Goal: Task Accomplishment & Management: Use online tool/utility

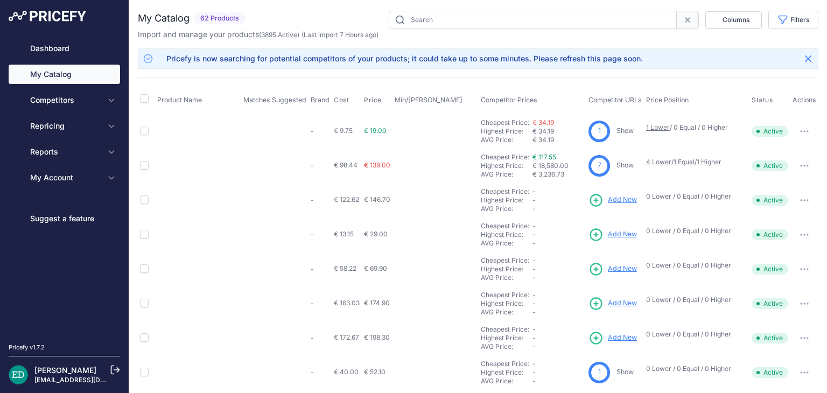
type input "reolink"
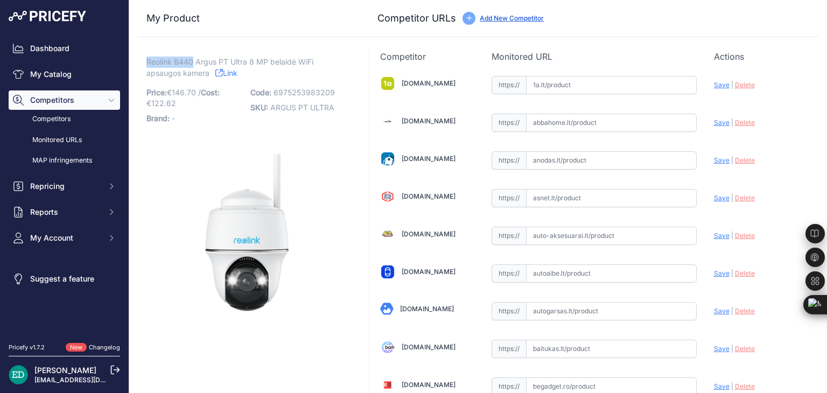
drag, startPoint x: 192, startPoint y: 61, endPoint x: 145, endPoint y: 64, distance: 47.0
copy span "Reolink B440"
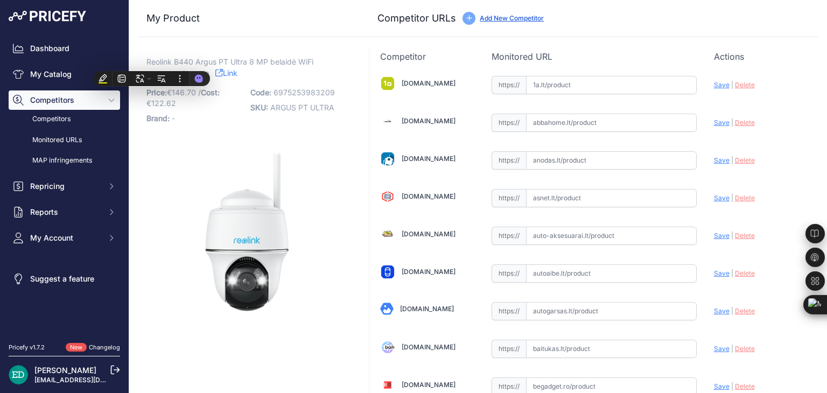
click at [692, 20] on div "Competitor URLs Add New Competitor" at bounding box center [594, 18] width 432 height 15
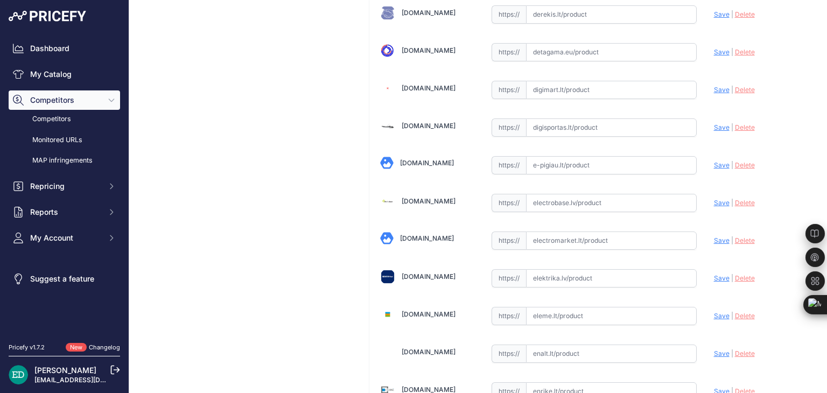
click at [575, 194] on input "text" at bounding box center [611, 203] width 171 height 18
paste input "https://electrobase.lv/lt/katalogas/ip-tinklas-vaizdo-stebejimo-kameros-electro…"
click at [714, 199] on span "Save" at bounding box center [722, 203] width 16 height 8
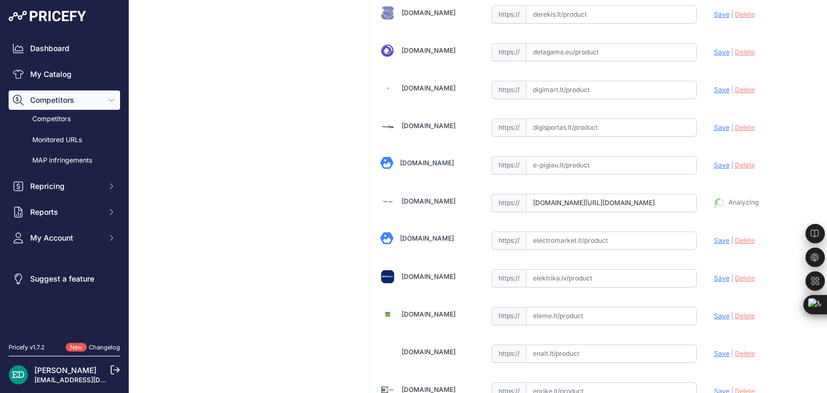
type input "https://electrobase.lv/lt/katalogas/ip-tinklas-vaizdo-stebejimo-kameros-electro…"
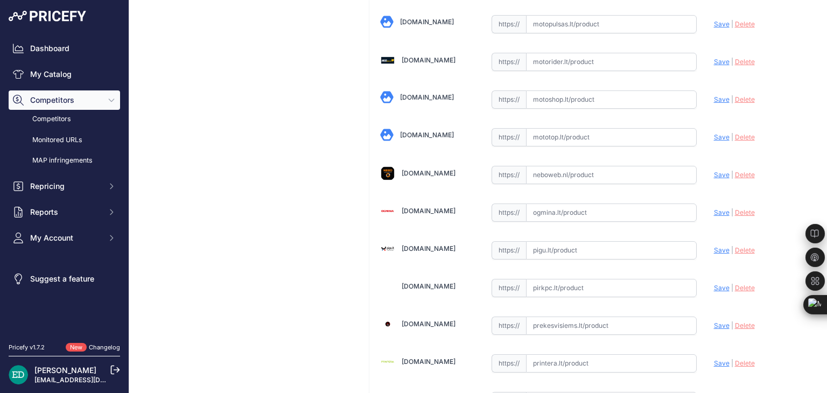
click at [550, 204] on input "text" at bounding box center [611, 213] width 171 height 18
paste input "https://www.ogmina.lt/lt/ip-kamera-reolink-smart-4k-pan-and-tilt-camera-with-sp…"
click at [715, 208] on span "Save" at bounding box center [722, 212] width 16 height 8
type input "https://www.ogmina.lt/lt/ip-kamera-reolink-smart-4k-pan-and-tilt-camera-with-sp…"
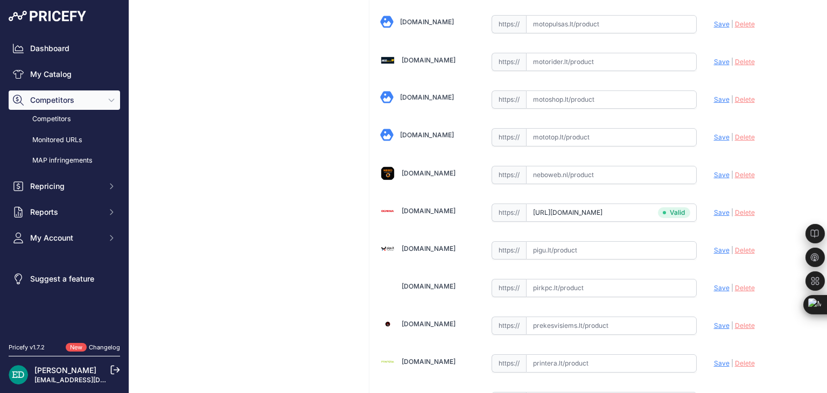
scroll to position [711, 0]
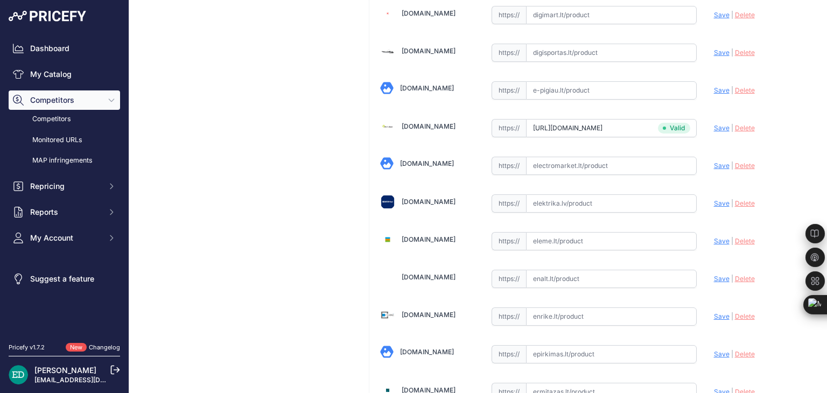
click at [560, 199] on input "text" at bounding box center [611, 203] width 171 height 18
paste input "https://www.elektrika.lv/lt/item/9679976?utm_source=kaina24.lt&utm_medium=refer…"
click at [714, 200] on span "Save" at bounding box center [722, 203] width 16 height 8
type input "https://www.elektrika.lv/lt/item/9679976?prirule_jdsnikfkfjsd=8834"
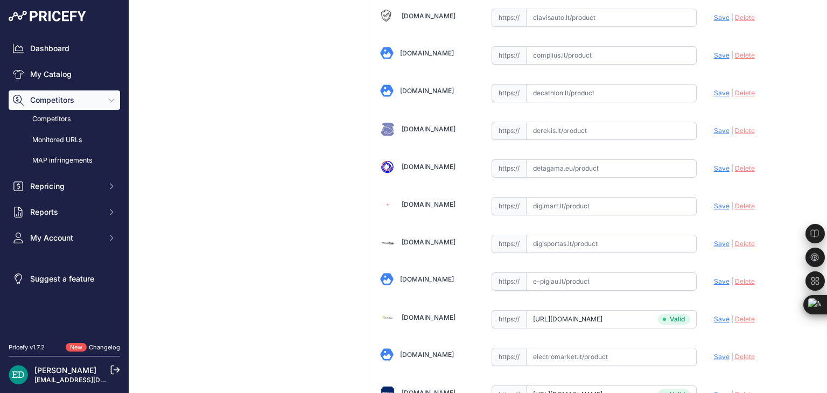
scroll to position [495, 0]
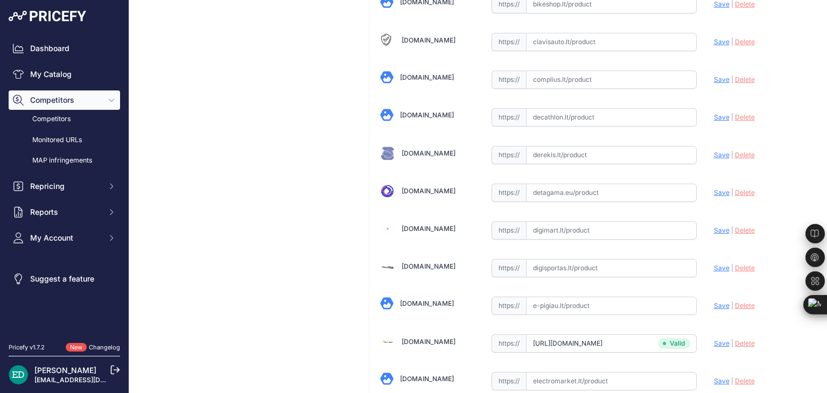
click at [563, 224] on input "text" at bounding box center [611, 230] width 171 height 18
paste input "https://digimart.lt/ismanieji-namai/namu-automatizavimas/b440-reolink-argus-ser…"
click at [714, 226] on span "Save" at bounding box center [722, 230] width 16 height 8
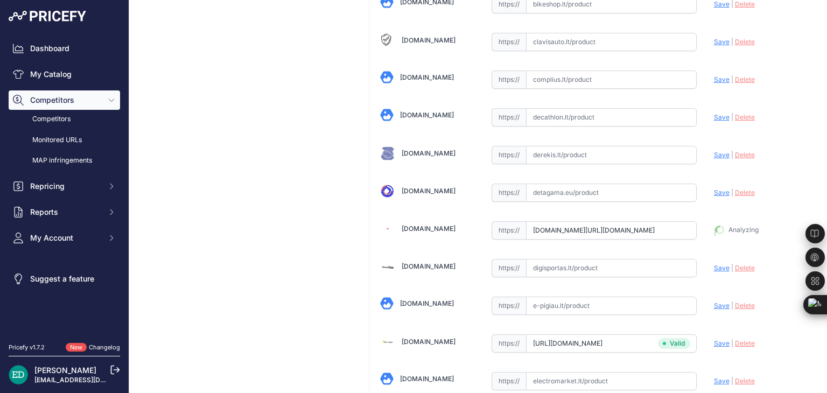
type input "https://digimart.lt/ismanieji-namai/namu-automatizavimas/b440-reolink-argus-ser…"
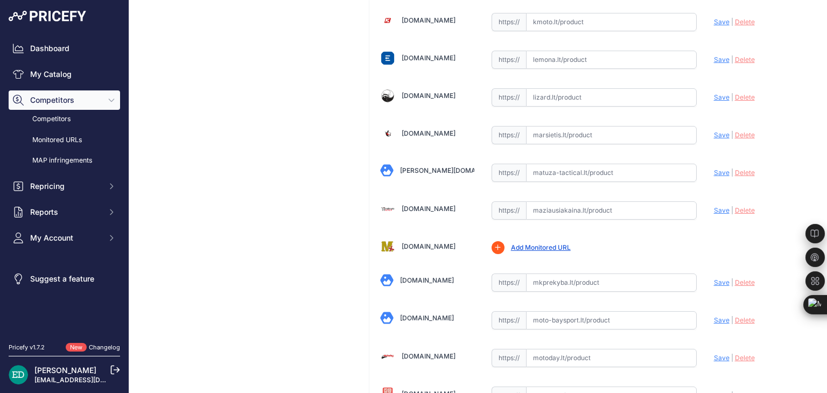
click at [561, 201] on input "text" at bounding box center [611, 210] width 171 height 18
paste input "https://maziausiakaina.lt/ip-kameros/32973-reolink-argus-series-b440-smart-4k-8…"
click at [717, 206] on span "Save" at bounding box center [722, 210] width 16 height 8
type input "https://maziausiakaina.lt/ip-kameros/32973-reolink-argus-series-b440-smart-4k-8…"
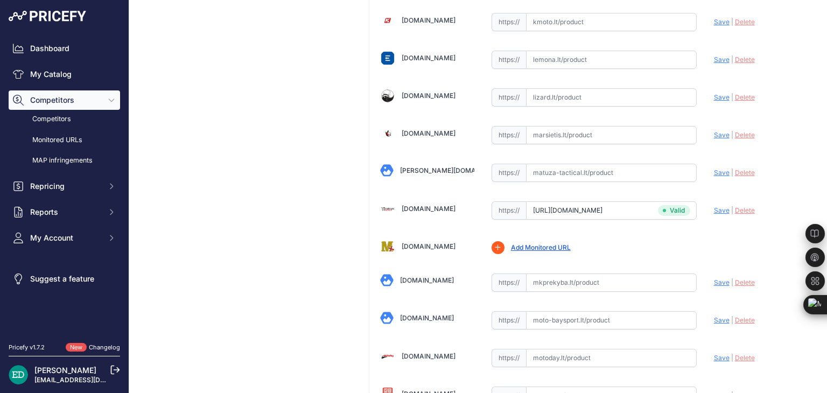
scroll to position [2470, 0]
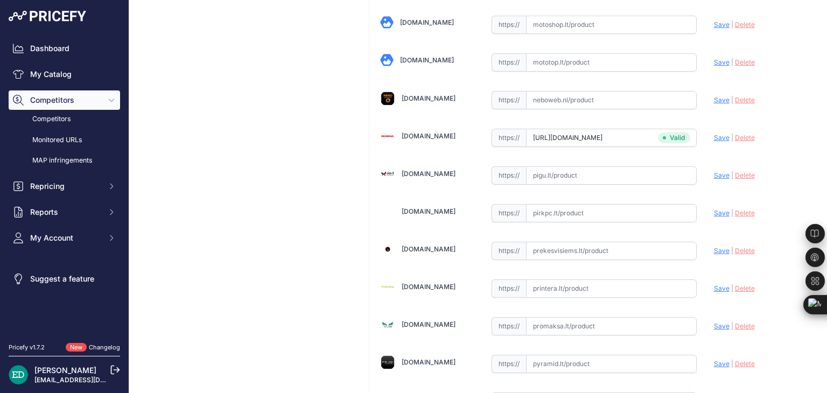
click at [534, 204] on input "text" at bounding box center [611, 213] width 171 height 18
paste input "https://www.pirkpc.lt/apsaugos-kameros/93886-423511-reolink-smart-4k-pan-and-ti…"
click at [714, 209] on span "Save" at bounding box center [722, 213] width 16 height 8
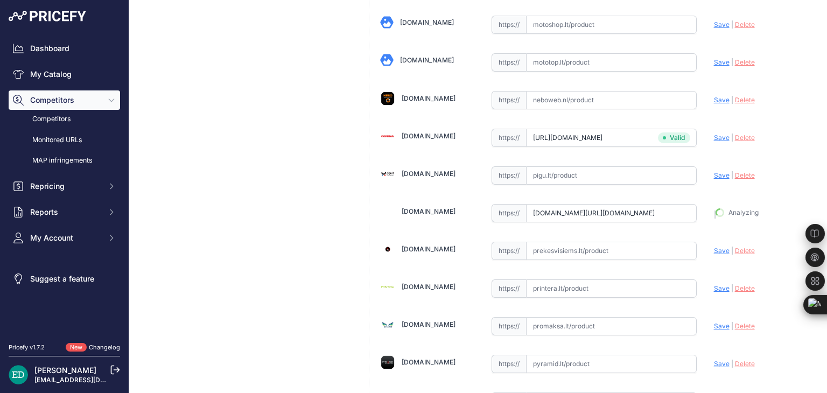
type input "https://www.pirkpc.lt/apsaugos-kameros/93886-423511-reolink-smart-4k-pan-and-ti…"
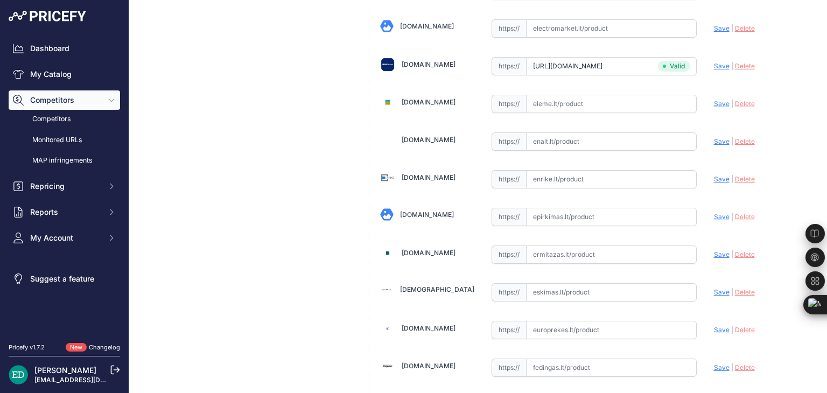
scroll to position [824, 0]
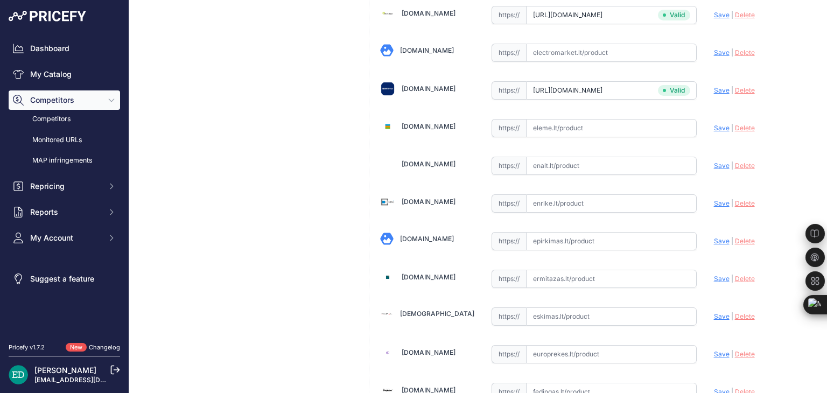
click at [565, 200] on input "text" at bounding box center [611, 203] width 171 height 18
paste input "https://enrike.lt/lt/27399-reolink-smart-4k-pan-and-tilt-camera-with-spotlights…"
click at [715, 199] on span "Save" at bounding box center [722, 203] width 16 height 8
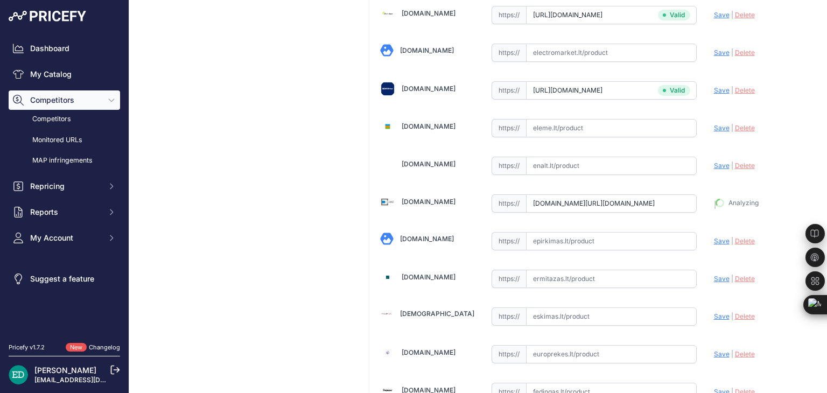
type input "https://enrike.lt/lt/27399-reolink-smart-4k-pan-and-tilt-camera-with-spotlights…"
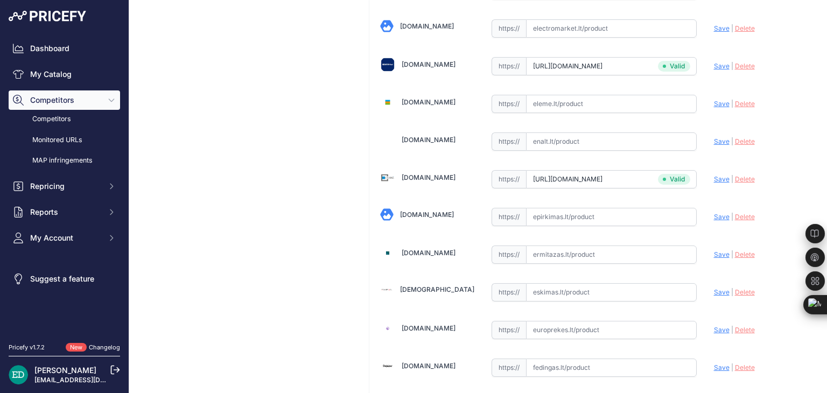
scroll to position [824, 0]
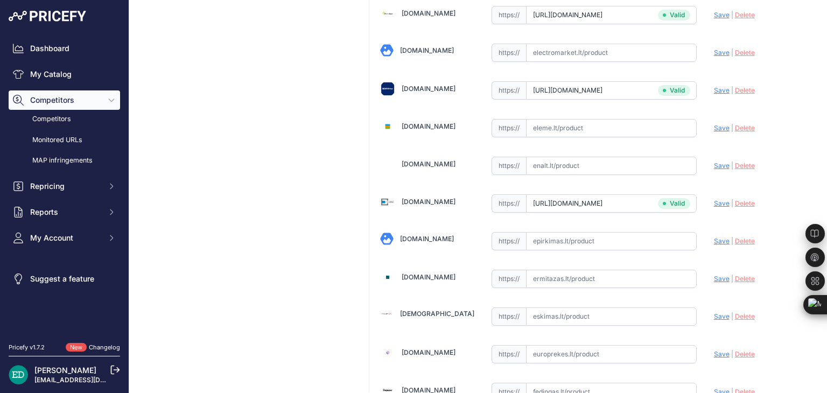
click at [598, 232] on input "text" at bounding box center [611, 241] width 171 height 18
paste input "https://epirkimas.lt/lauko-stebejimo-kameros/739486-reolink-argus-series-b440-4…"
click at [714, 237] on span "Save" at bounding box center [722, 241] width 16 height 8
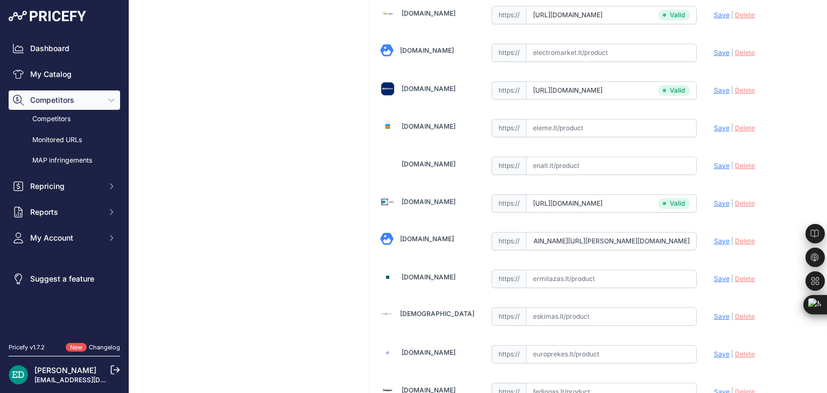
scroll to position [0, 0]
type input "https://epirkimas.lt/lauko-stebejimo-kameros/739486-reolink-argus-series-b440-4…"
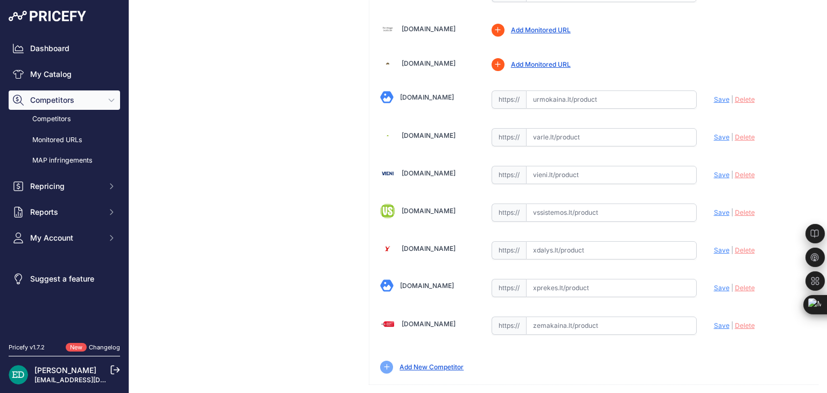
scroll to position [374, 0]
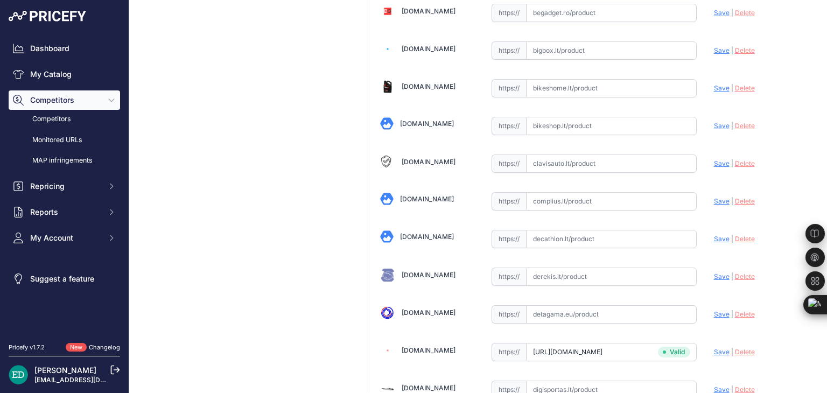
click at [570, 195] on input "text" at bounding box center [611, 201] width 171 height 18
paste input "https://complius.lt/bwpt4k04-reolink-argus-series-b440-smart-4k-8mp-pan-tilt-ca…"
click at [714, 199] on span "Save" at bounding box center [722, 201] width 16 height 8
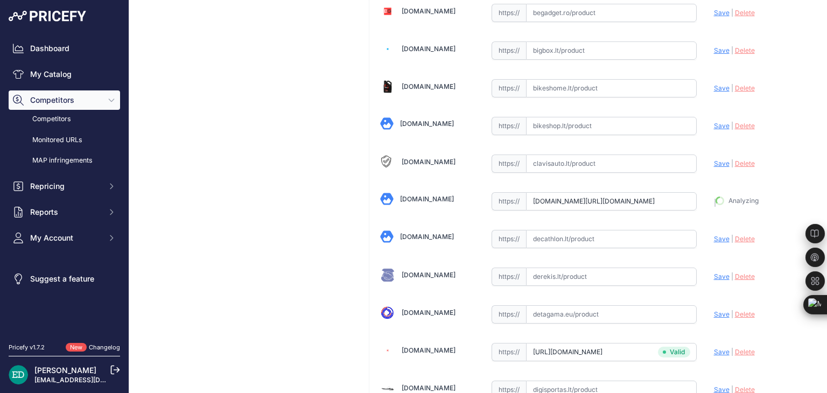
type input "https://complius.lt/bwpt4k04-reolink-argus-series-b440-smart-4k-8mp-pan-tilt-ca…"
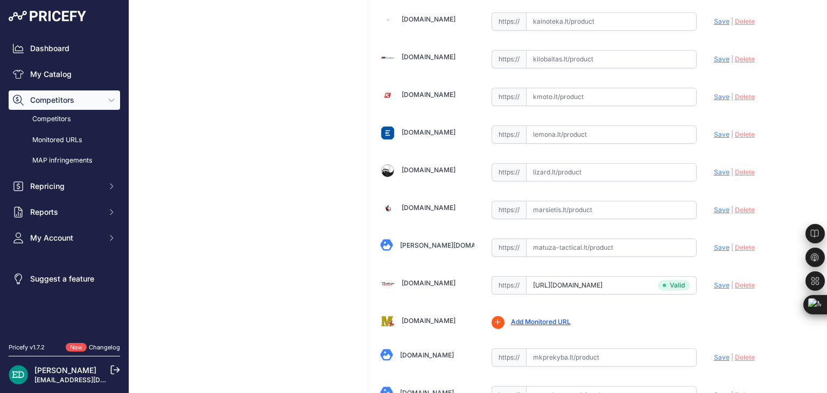
scroll to position [1874, 0]
click at [568, 204] on input "text" at bounding box center [611, 209] width 171 height 18
drag, startPoint x: 567, startPoint y: 204, endPoint x: 552, endPoint y: 193, distance: 17.8
click at [552, 200] on input "text" at bounding box center [611, 209] width 171 height 18
paste input "https://marsietis.lt/reolink-argus-series-b440-4k-outdoor-battery-camera-pan-ti…"
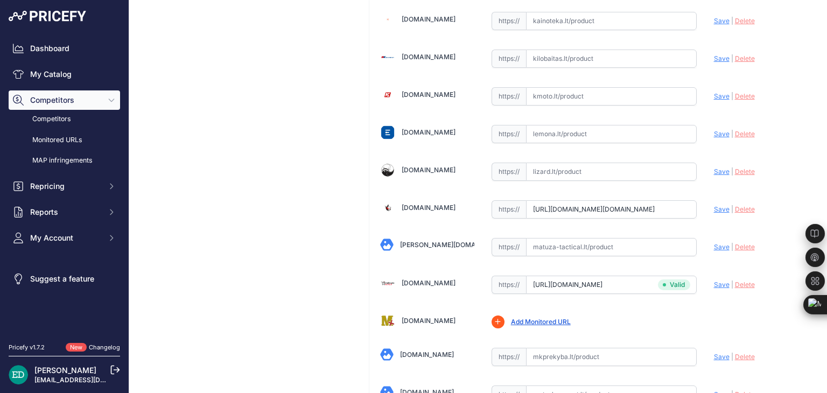
scroll to position [0, 419]
click at [714, 205] on span "Save" at bounding box center [722, 209] width 16 height 8
type input "https://marsietis.lt/reolink-argus-series-b440-4k-outdoor-battery-camera-pan-ti…"
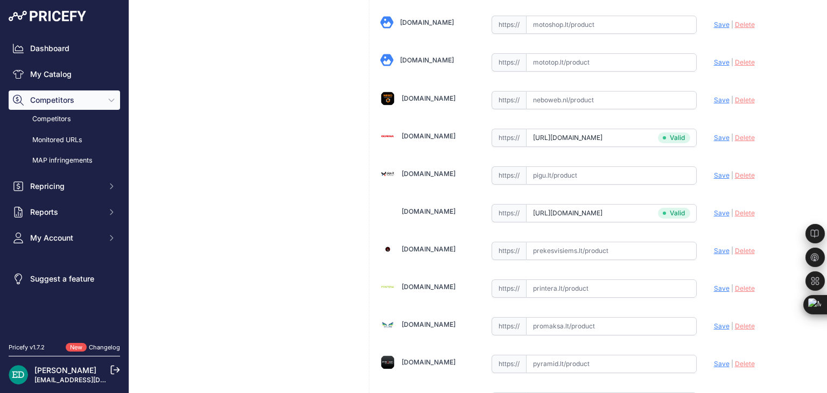
drag, startPoint x: 720, startPoint y: 195, endPoint x: 707, endPoint y: 152, distance: 45.0
click at [719, 209] on span "Save" at bounding box center [722, 213] width 16 height 8
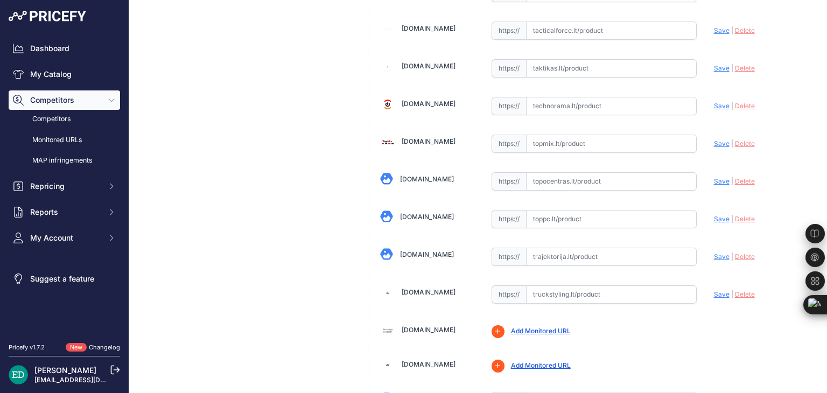
scroll to position [3407, 0]
click at [550, 210] on input "text" at bounding box center [611, 219] width 171 height 18
paste input "https://www.toppc.lt/c/339-vaizdo-stebejimo-kameros/1088157-reolink-b440-2160p-…"
click at [717, 214] on span "Save" at bounding box center [722, 218] width 16 height 8
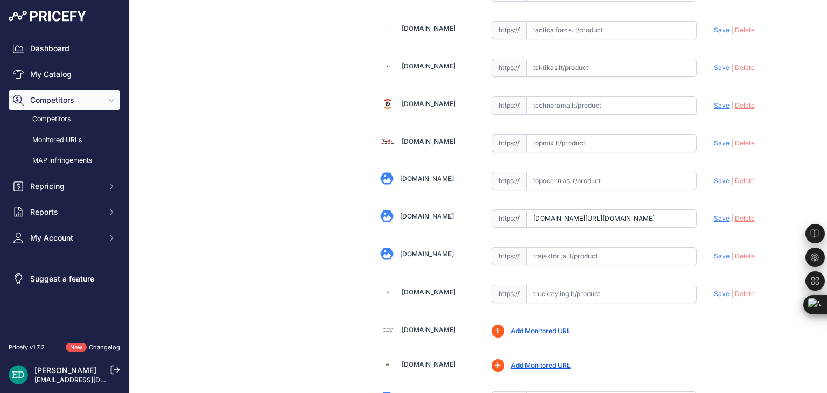
scroll to position [0, 0]
type input "https://www.toppc.lt/c/339-vaizdo-stebejimo-kameros/1088157-reolink-b440-2160p-…"
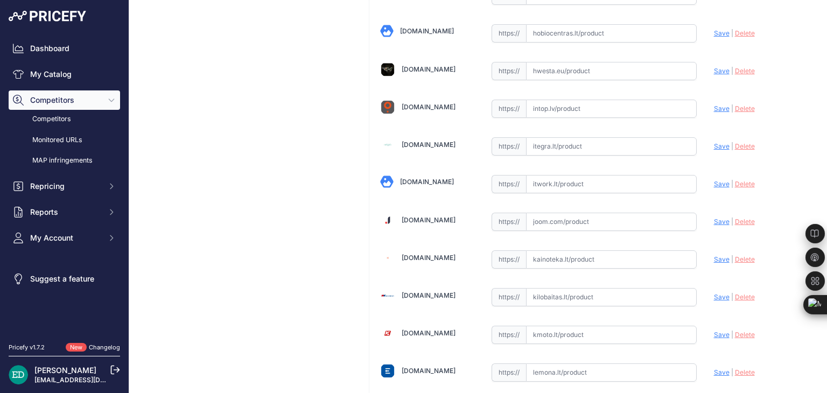
scroll to position [1611, 0]
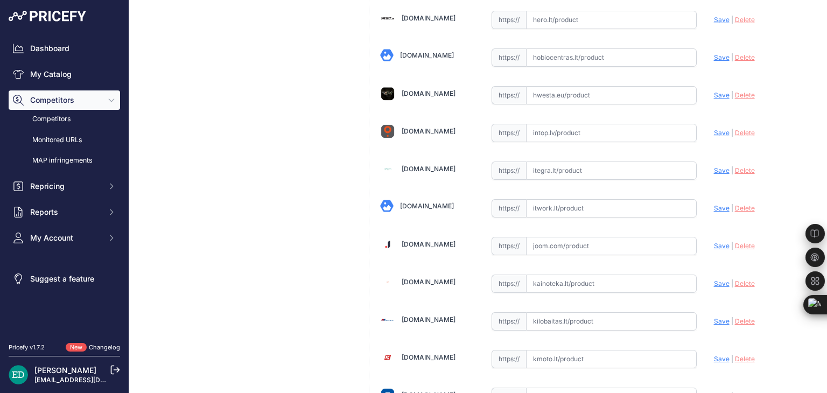
click at [551, 199] on input "text" at bounding box center [611, 208] width 171 height 18
paste input "https://www.itwork.lt/index.php?route=product/product&product_id=1255216&utm_so…"
click at [714, 204] on span "Save" at bounding box center [722, 208] width 16 height 8
type input "https://www.itwork.lt/index.php?route=product%2Fproduct&product_id=1255216&prir…"
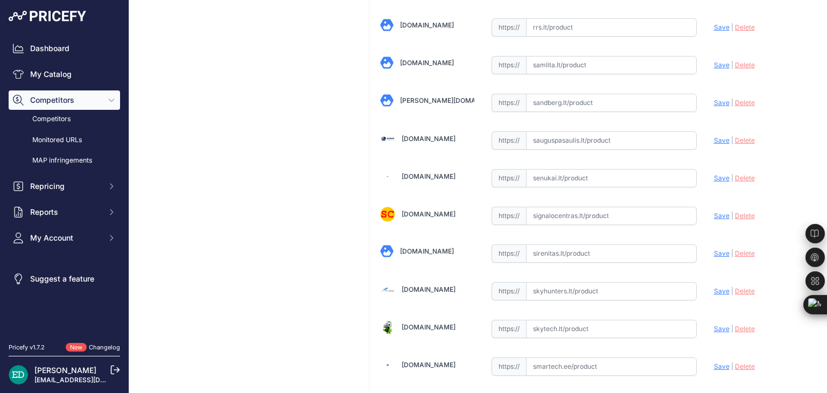
scroll to position [3445, 0]
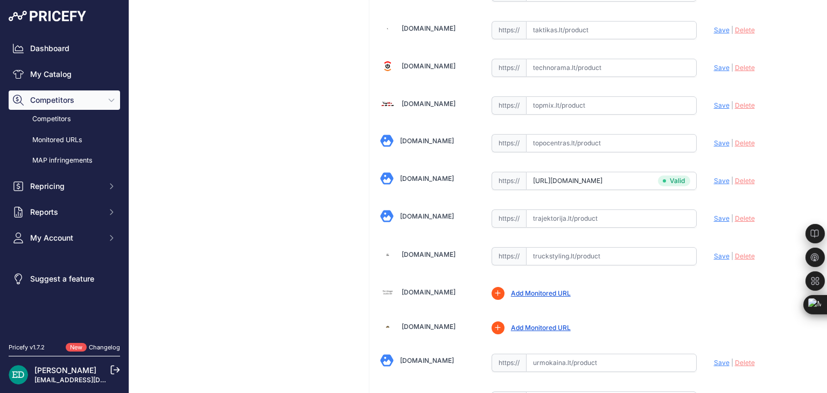
click at [560, 210] on input "text" at bounding box center [611, 219] width 171 height 18
paste input "https://www.trajektorija.lt/ip-kameros/298973-reolink-argus-series-b440-4k-outd…"
click at [715, 214] on span "Save" at bounding box center [722, 218] width 16 height 8
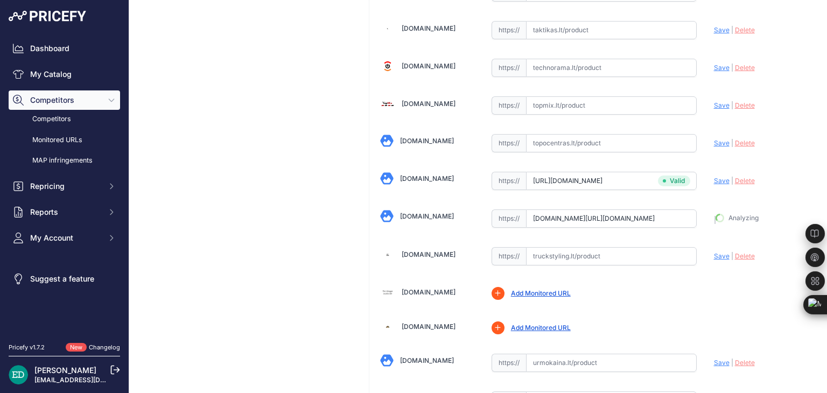
type input "https://www.trajektorija.lt/ip-kameros/298973-reolink-argus-series-b440-4k-outd…"
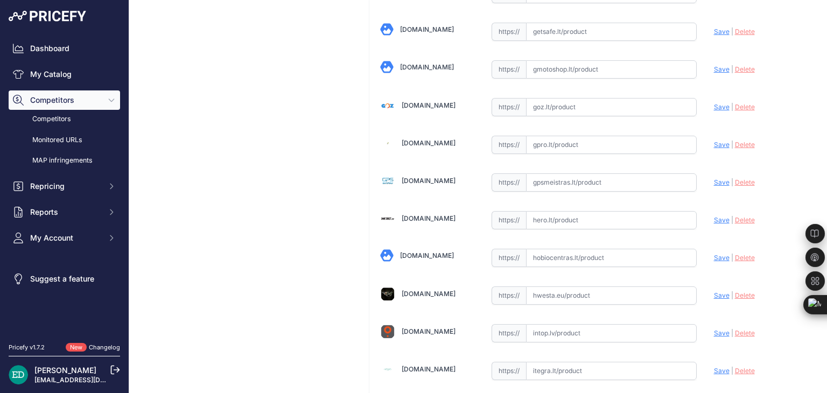
scroll to position [1386, 0]
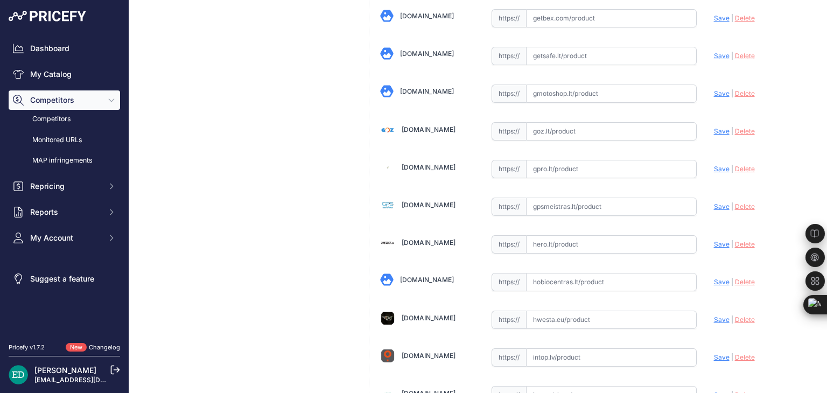
click at [593, 203] on input "text" at bounding box center [611, 207] width 171 height 18
paste input "https://gpsmeistras.lt/reolink-pt-8mpix-wifi-valdoma-kamera-su-akumuliatoriumi-…"
click at [717, 203] on span "Save" at bounding box center [722, 207] width 16 height 8
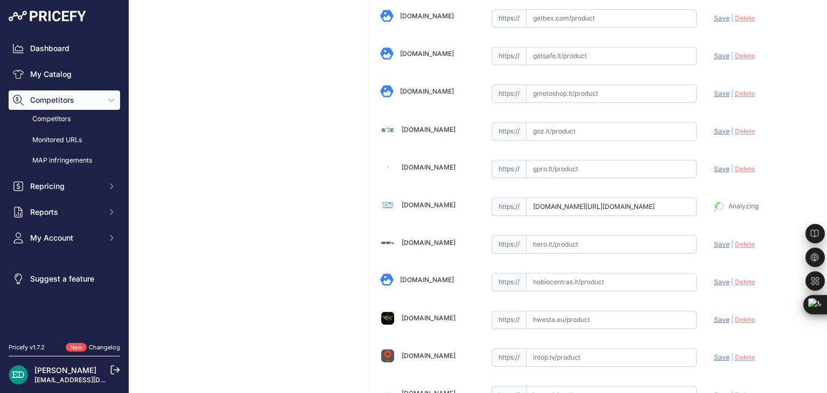
type input "https://gpsmeistras.lt/reolink-pt-8mpix-wifi-valdoma-kamera-su-akumuliatoriumi-…"
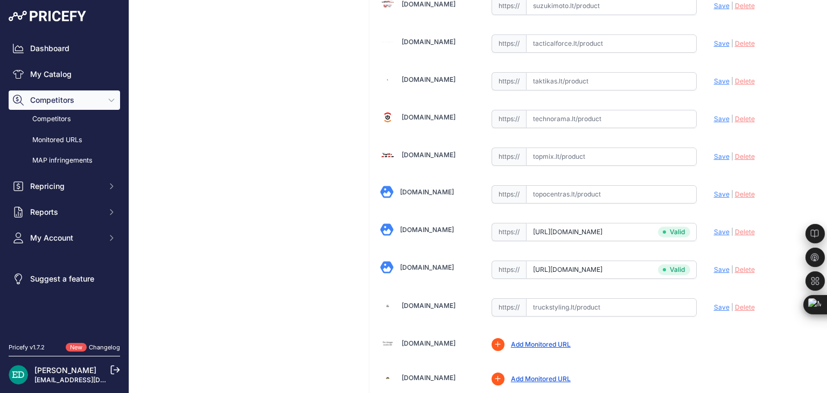
scroll to position [3369, 0]
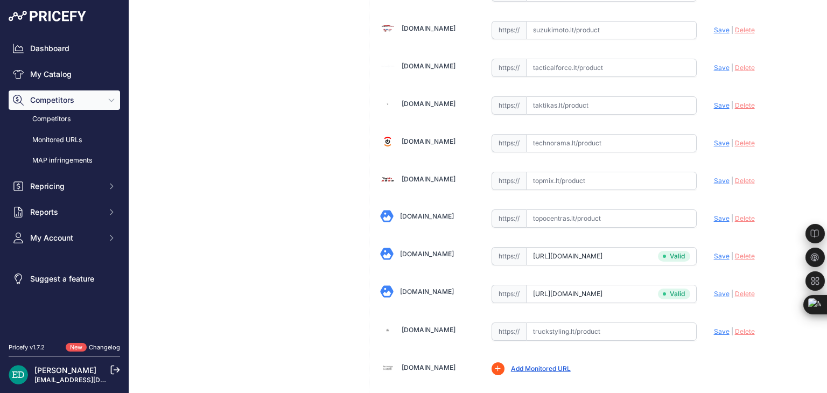
click at [598, 210] on input "text" at bounding box center [611, 219] width 171 height 18
paste input "https://www.topocentras.lt/ip-kamera-reolink-smart-4k-pan-and-tilt-camera-with-…"
click at [714, 214] on span "Save" at bounding box center [722, 218] width 16 height 8
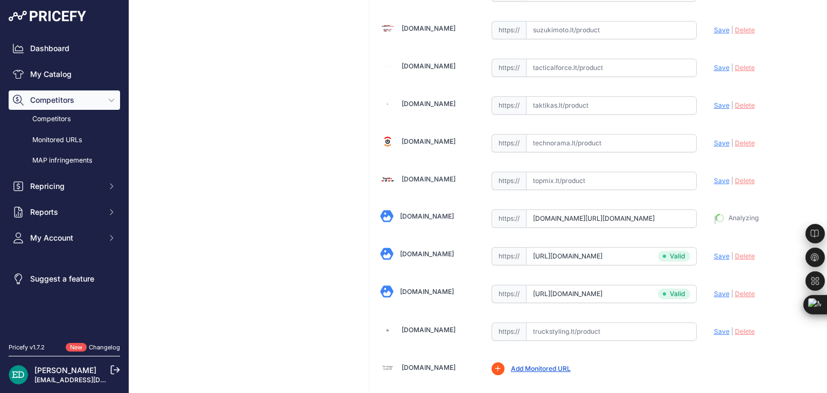
type input "https://www.topocentras.lt/ip-kamera-reolink-smart-4k-pan-and-tilt-camera-with-…"
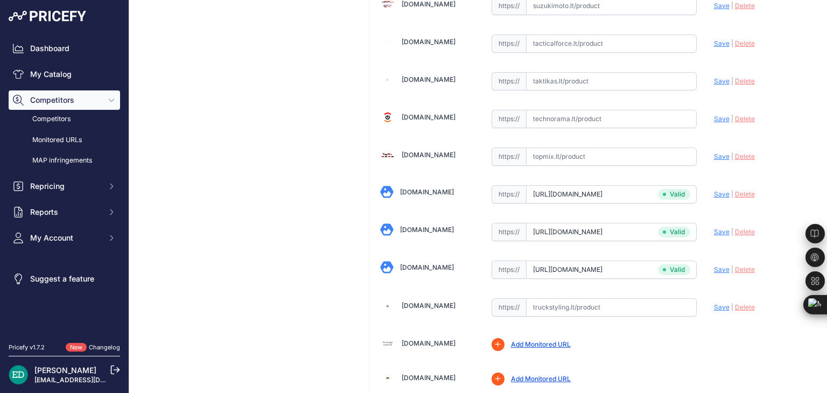
scroll to position [3369, 0]
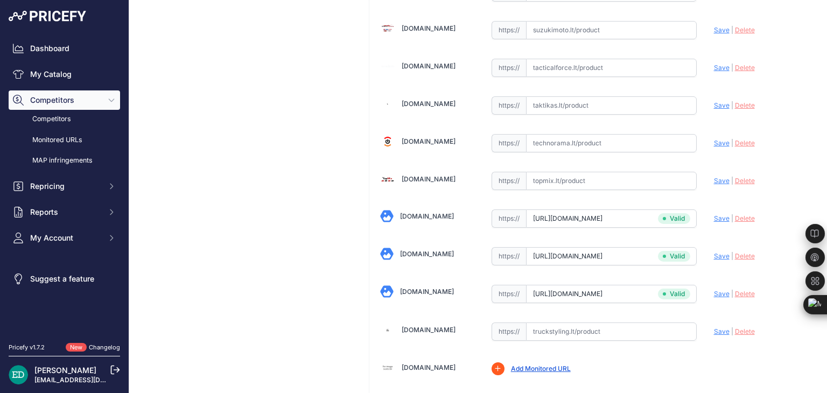
click at [590, 134] on input "text" at bounding box center [611, 143] width 171 height 18
paste input "https://www.technorama.lt/stebejimo-kameros/1725383-reolink-argus-series-b440-6…"
click at [714, 139] on span "Save" at bounding box center [722, 143] width 16 height 8
type input "https://www.technorama.lt/stebejimo-kameros/1725383-reolink-argus-series-b440-6…"
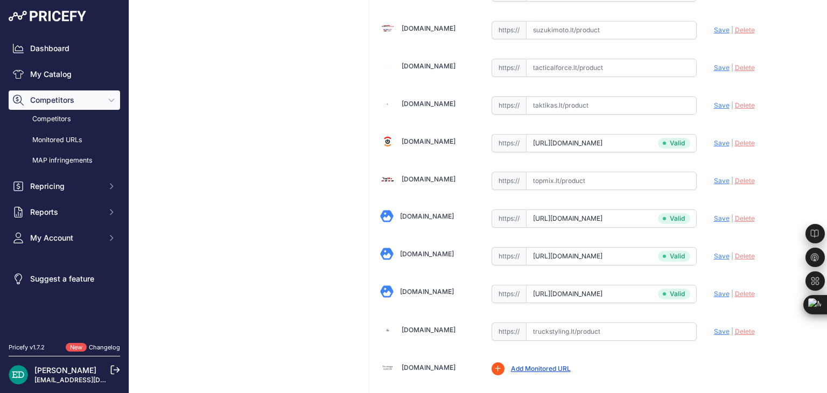
scroll to position [3107, 0]
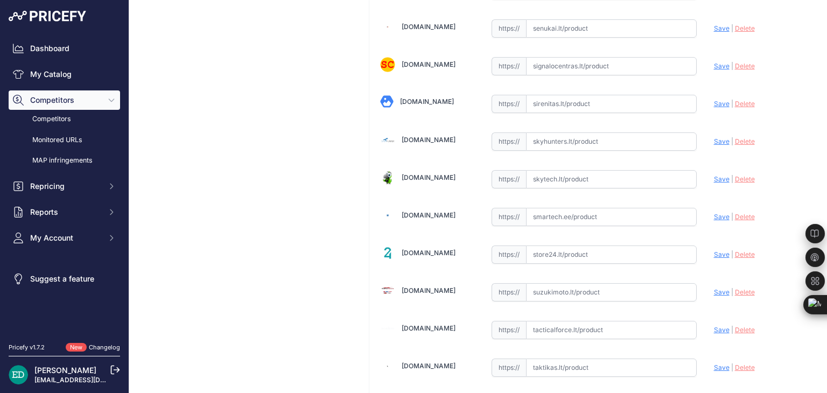
click at [566, 208] on input "text" at bounding box center [611, 217] width 171 height 18
paste input "https://www.smartech.ee/lt/products/miscellaneous/4514466-reolink-argus-series-…"
click at [714, 213] on span "Save" at bounding box center [722, 217] width 16 height 8
type input "https://www.smartech.ee/lt/products/miscellaneous/4514466-reolink-argus-series-…"
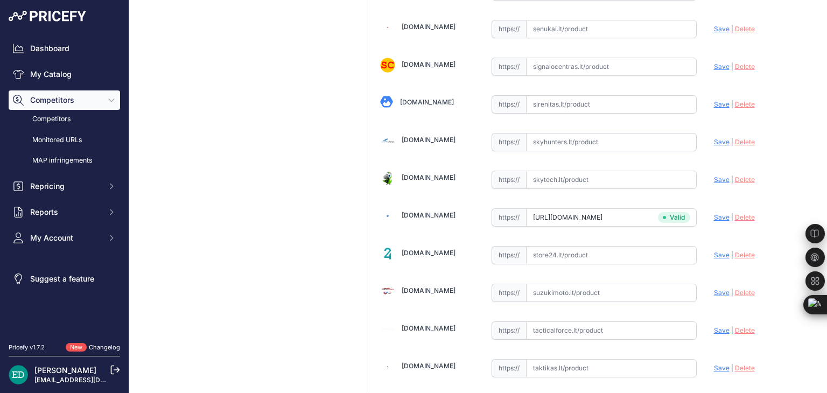
scroll to position [3107, 0]
click at [553, 170] on input "text" at bounding box center [611, 179] width 171 height 18
paste input "https://www.skytech.lt/b440-reolink-argus-series-b440-skliautas-apsaugos-kamera…"
click at [717, 175] on span "Save" at bounding box center [722, 179] width 16 height 8
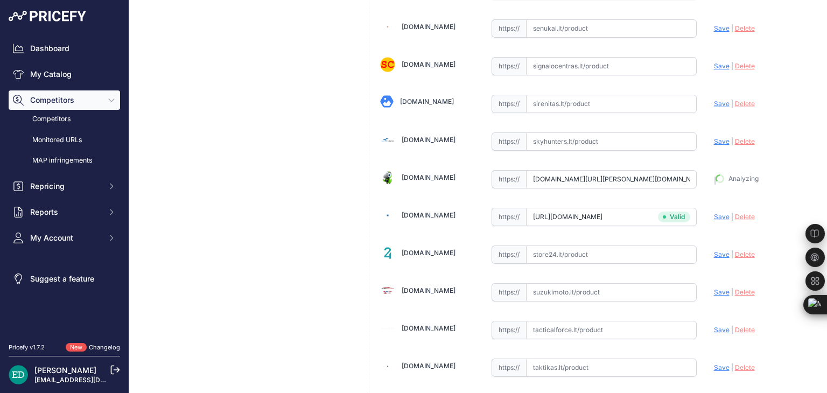
type input "https://www.skytech.lt/b440-reolink-argus-series-b440-skliautas-apsaugos-kamera…"
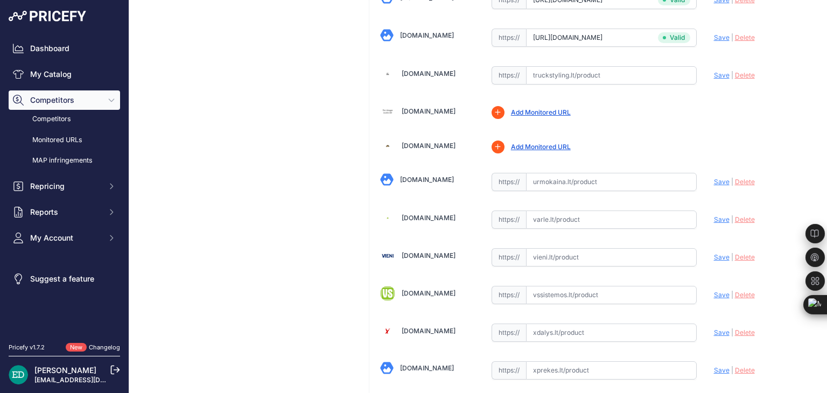
click at [574, 211] on input "text" at bounding box center [611, 220] width 171 height 18
paste input "https://www.varle.lt/tinklo-kameros-priedai-monitoringas/ismani-lauko-apsaugos-…"
click at [717, 215] on span "Save" at bounding box center [722, 219] width 16 height 8
type input "https://www.varle.lt/tinklo-kameros-priedai-monitoringas/ismani-lauko-apsaugos-…"
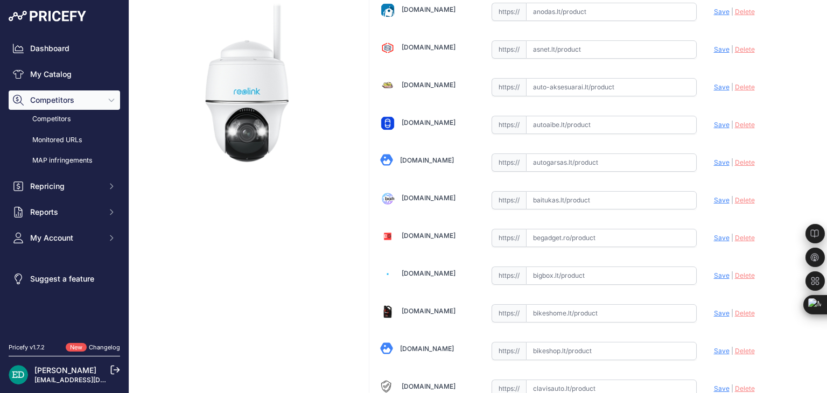
scroll to position [149, 0]
click at [572, 199] on input "text" at bounding box center [611, 200] width 171 height 18
paste input "https://baitukas.lt/produktas/reolink-smart-4k-pan-and-tilt-camera-with-spotlig…"
click at [714, 196] on span "Save" at bounding box center [722, 199] width 16 height 8
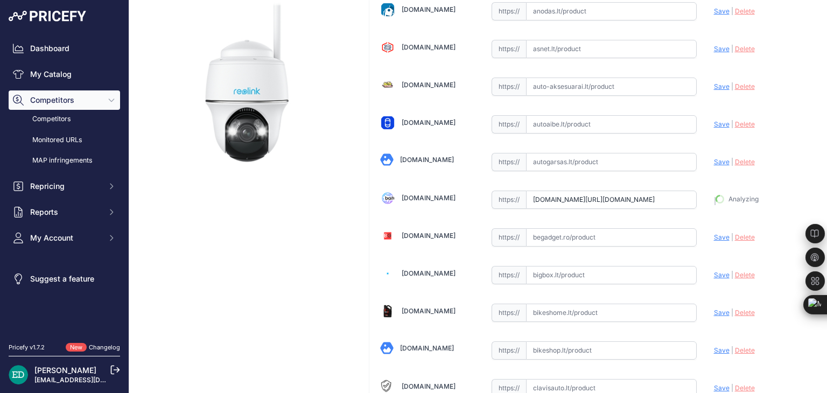
type input "https://baitukas.lt/produktas/reolink-smart-4k-pan-and-tilt-camera-with-spotlig…"
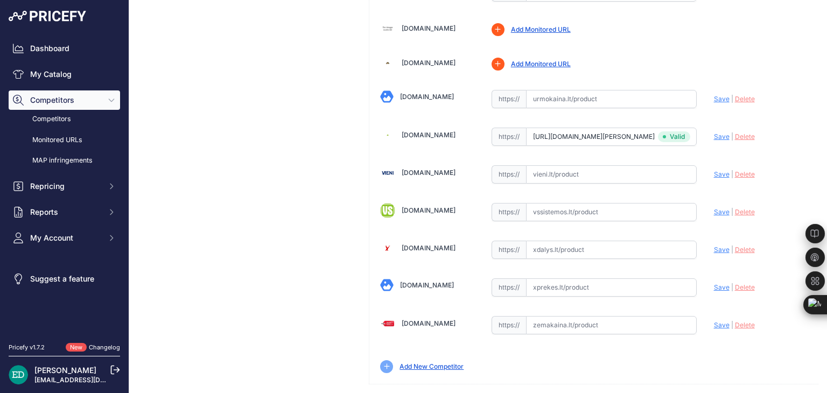
click at [603, 316] on input "text" at bounding box center [611, 325] width 171 height 18
paste input "https://www.zemakaina.lt/reolink-argus-series-b440-4k-outdoor-battery-camera-pa…"
drag, startPoint x: 607, startPoint y: 303, endPoint x: 263, endPoint y: 315, distance: 343.8
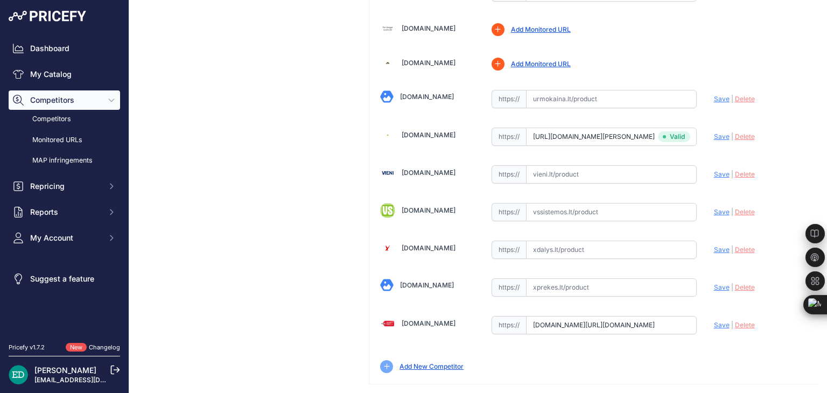
click at [714, 321] on span "Save" at bounding box center [722, 325] width 16 height 8
type input "https://www.zemakaina.lt/reolink-argus-series-b440-4k-outdoor-battery-camera-pa…"
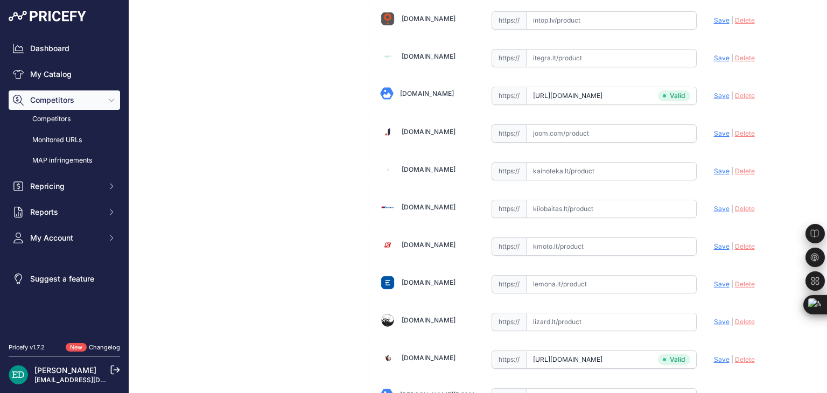
scroll to position [224, 0]
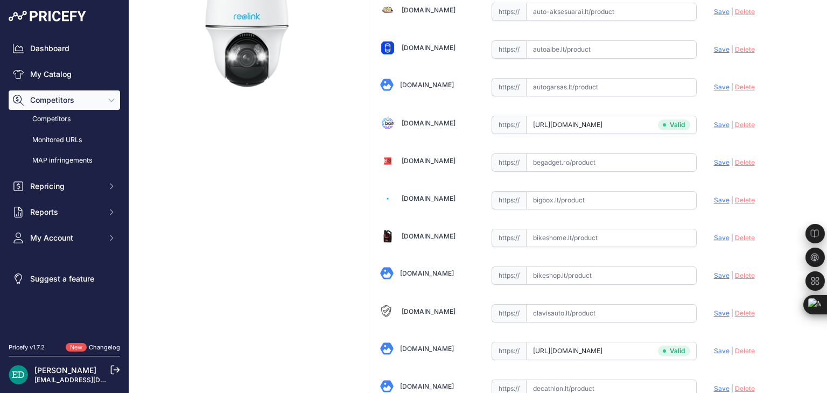
click at [586, 191] on input "text" at bounding box center [611, 200] width 171 height 18
paste input "https://bigbox.lt/product/3999396-reolink-argus-series-b440?utm_source=kaina24.…"
click at [717, 199] on span "Save" at bounding box center [722, 200] width 16 height 8
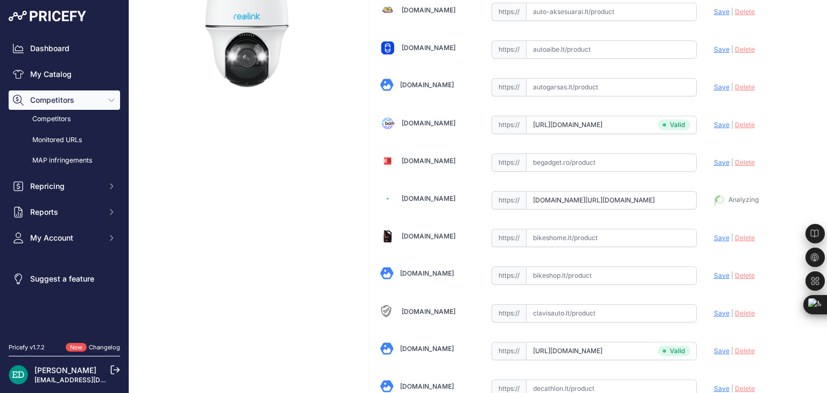
type input "https://bigbox.lt/product/3999396-reolink-argus-series-b440?prirule_jdsnikfkfjs…"
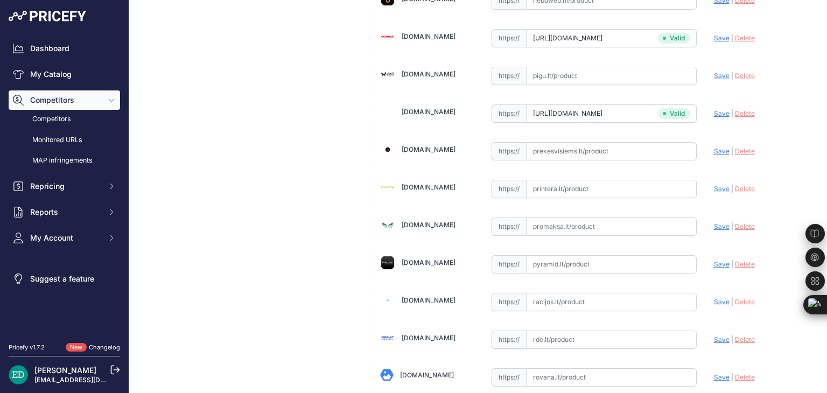
scroll to position [2545, 0]
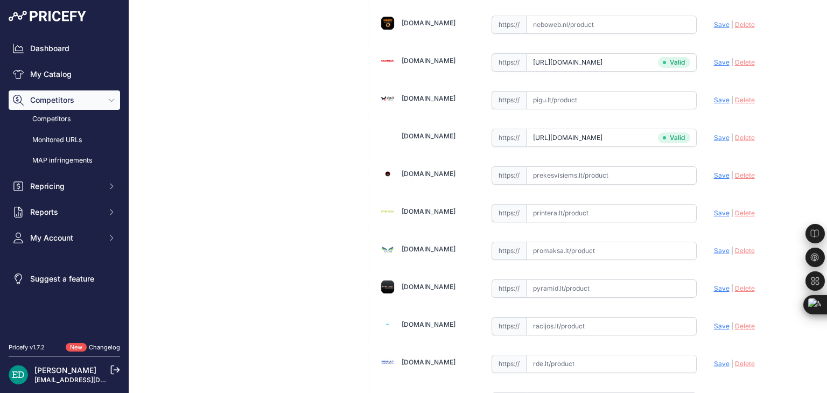
click at [556, 204] on input "text" at bounding box center [611, 213] width 171 height 18
paste input "https://www.printera.lt/c/p/reolink-argus-series-b440-4k-outdoor-battery-camera…"
click at [715, 209] on span "Save" at bounding box center [722, 213] width 16 height 8
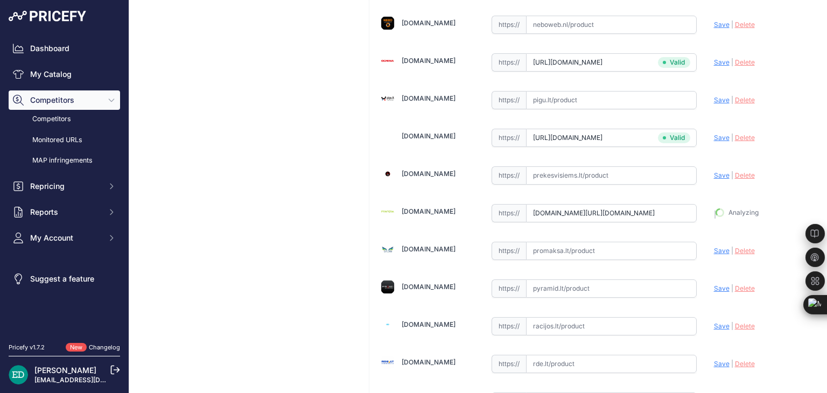
type input "https://www.printera.lt/c/p/reolink-argus-series-b440-4k-outdoor-battery-camera…"
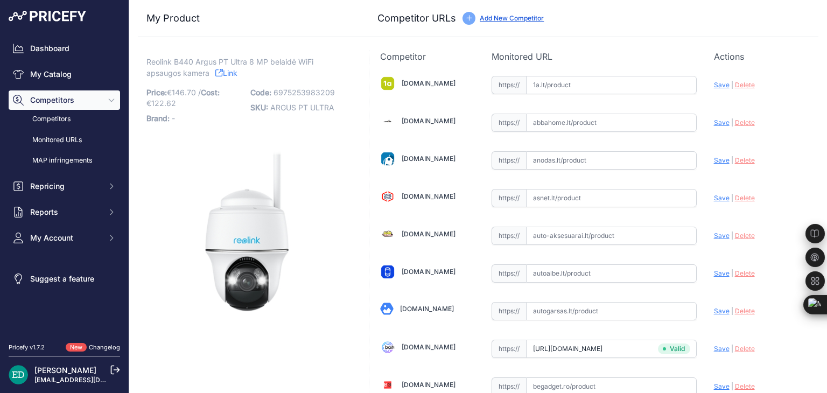
click at [578, 93] on input "text" at bounding box center [611, 85] width 171 height 18
paste input "https://www.1a.lt/p/kupoline-kamera-reolink-argus-series-b440/t8li?utm_medium=r…"
click at [715, 82] on span "Save" at bounding box center [722, 85] width 16 height 8
type input "https://www.1a.lt/p/kupoline-kamera-reolink-argus-series-b440/t8li?prirule_jdsn…"
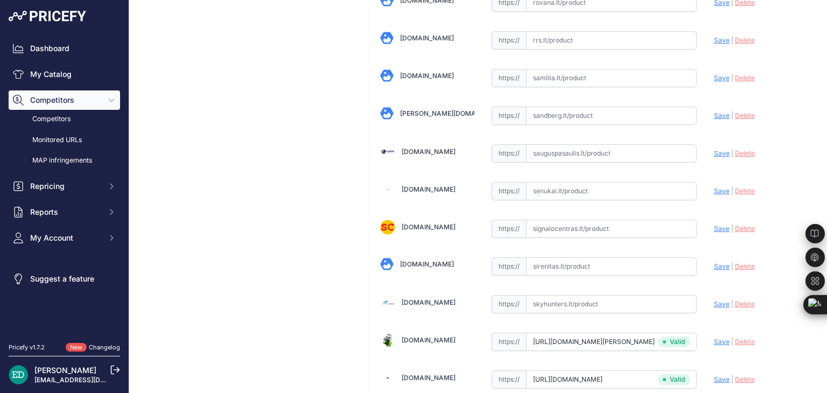
scroll to position [2920, 0]
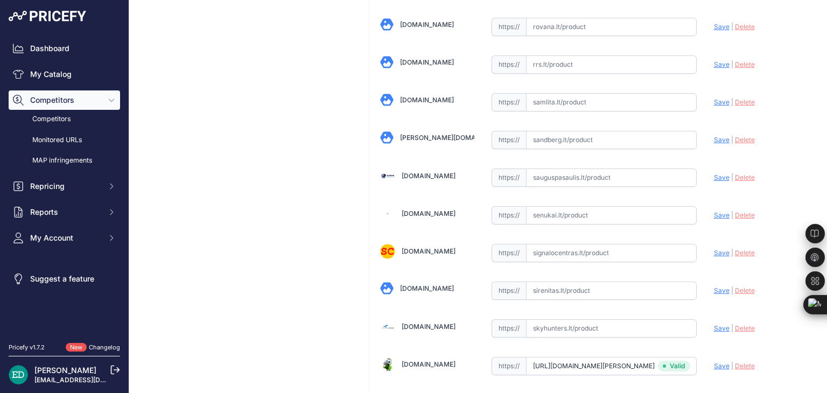
click at [563, 206] on input "text" at bounding box center [611, 215] width 171 height 18
paste input "https://www.senukai.lt/p/kupoline-kamera-reolink-argus-series-b440/ywv6?utm_med…"
click at [714, 211] on span "Save" at bounding box center [722, 215] width 16 height 8
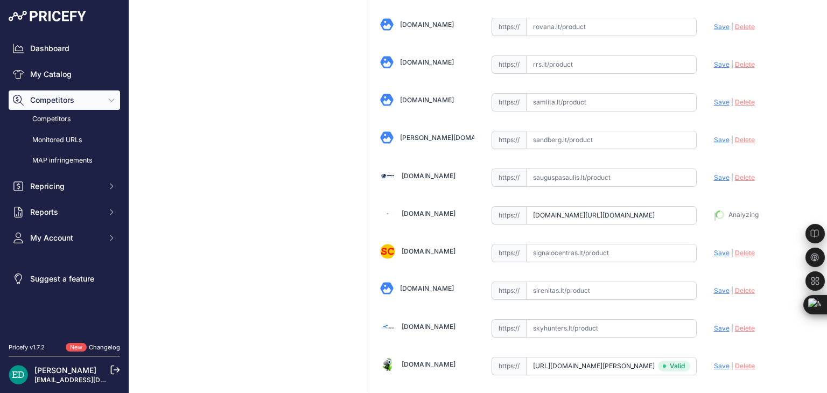
type input "https://www.senukai.lt/p/kupoline-kamera-reolink-argus-series-b440/ywv6?prirule…"
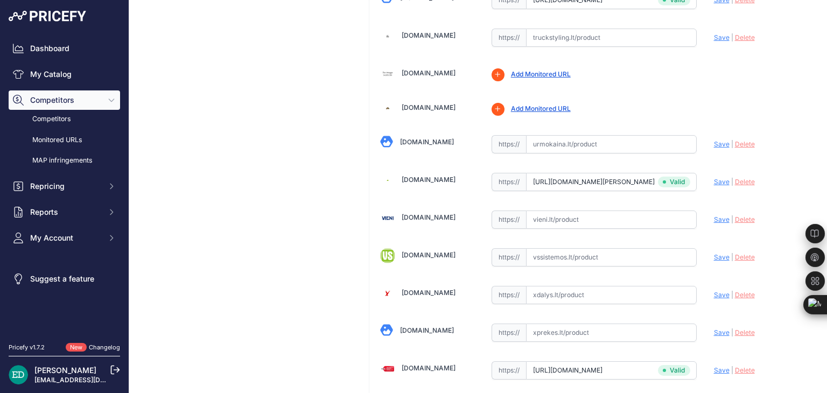
scroll to position [3664, 0]
click at [577, 210] on input "text" at bounding box center [611, 219] width 171 height 18
paste input "https://vieni.lt/lt/vaizdo-steb%C4%97jimo-kameros/161217-reolink-argus-series-b…"
click at [720, 215] on span "Save" at bounding box center [722, 219] width 16 height 8
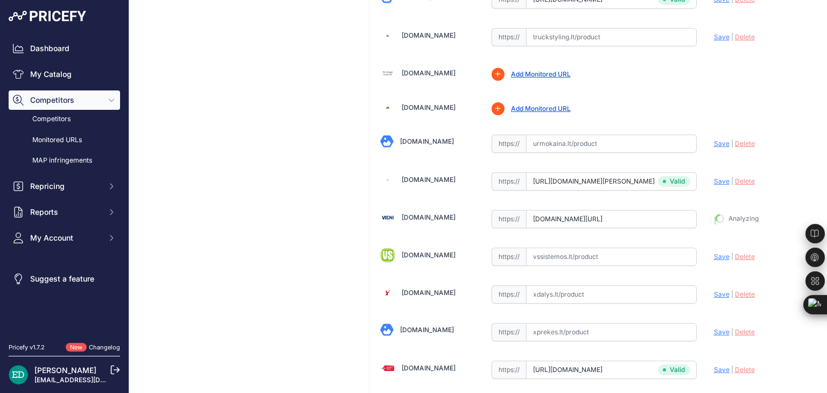
type input "https://vieni.lt/lt/vaizdo-steb%C4%97jimo-kameros/161217-reolink-argus-series-b…"
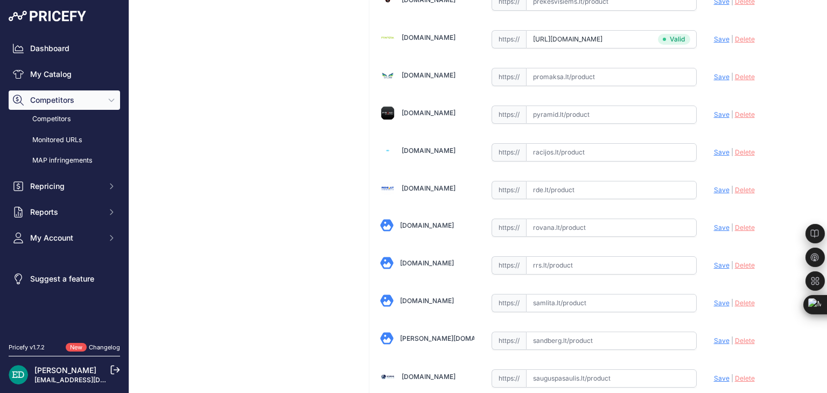
scroll to position [2695, 0]
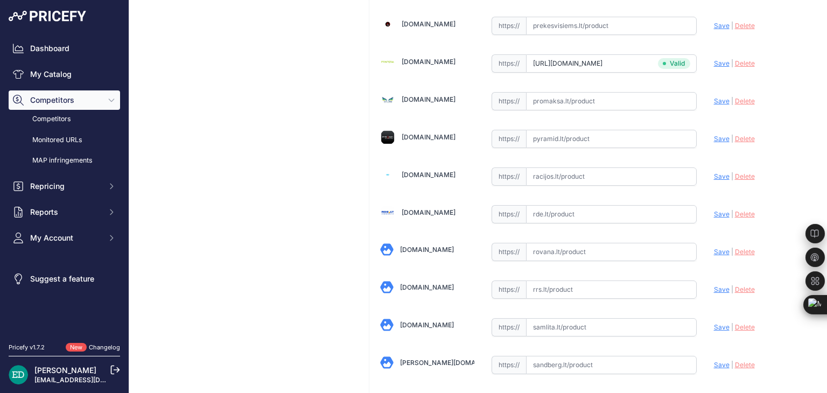
click at [569, 205] on input "text" at bounding box center [611, 214] width 171 height 18
paste input "https://www.rde.lt/products/lt/950/1313534/sort/5/filter/0_0_0_0/Argus-Series-B…"
click at [714, 210] on span "Save" at bounding box center [722, 214] width 16 height 8
type input "https://www.rde.lt/products/lt/950/1313534/sort/5/filter/0_0_0_0/Argus-Series-B…"
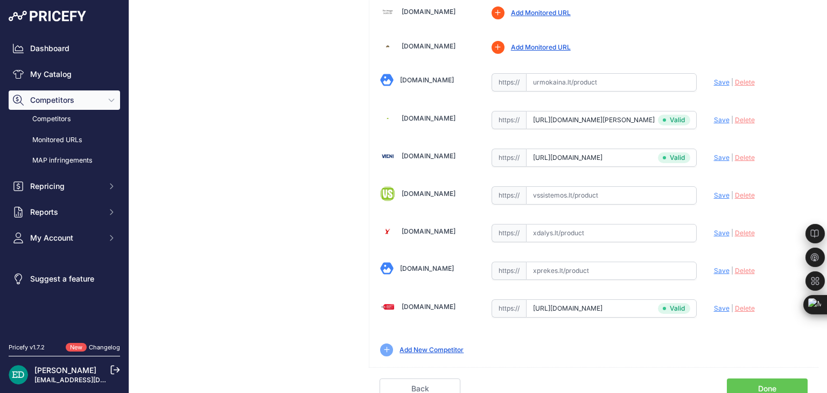
scroll to position [3701, 0]
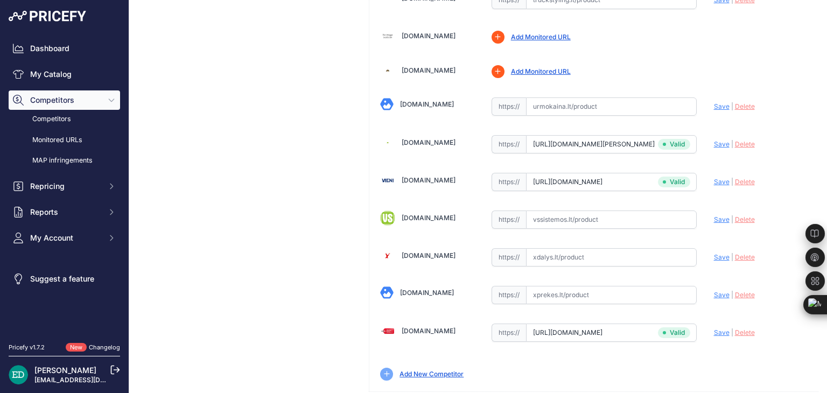
click at [571, 211] on input "text" at bounding box center [611, 220] width 171 height 18
paste input "https://www.vssistemos.lt/vaizdo-stebejimo-sistemos/ip-kameros/ip-stebejimo-kam…"
click at [720, 215] on span "Save" at bounding box center [722, 219] width 16 height 8
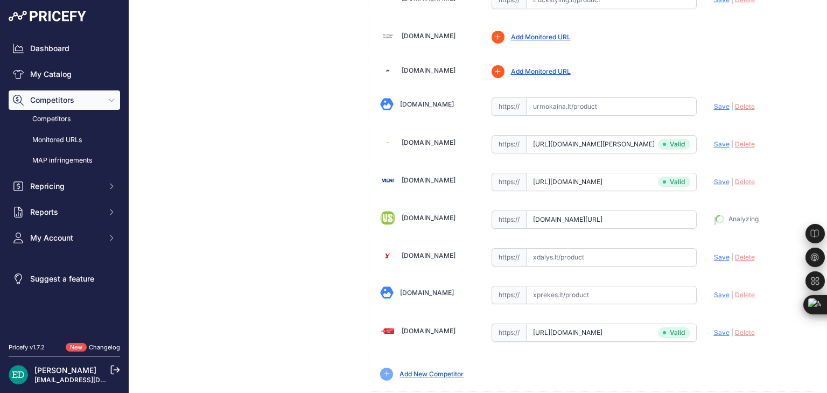
type input "https://www.vssistemos.lt/vaizdo-stebejimo-sistemos/ip-kameros/ip-stebejimo-kam…"
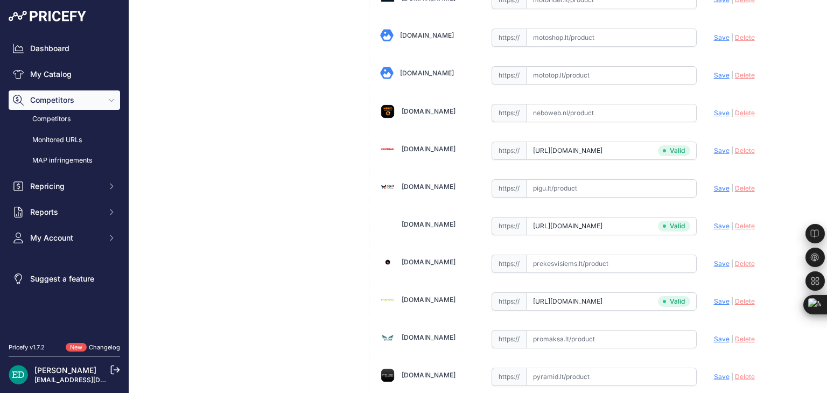
scroll to position [2433, 0]
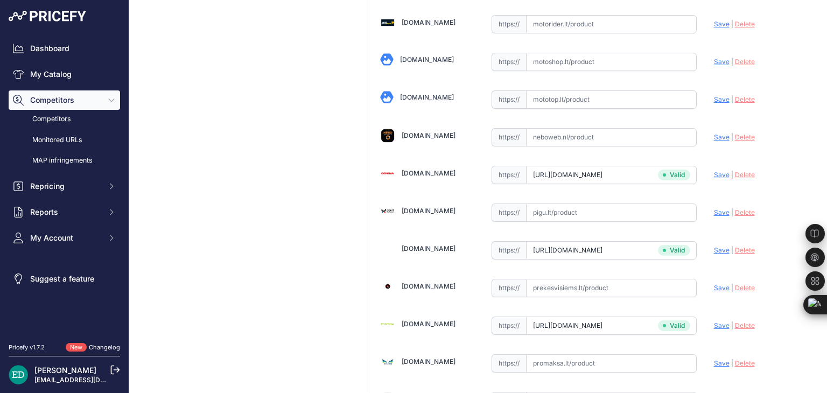
click at [590, 204] on input "text" at bounding box center [611, 213] width 171 height 18
paste input "https://pigu.lt/lt/santechnika-remontas-sildymas/namu-apsauga/stebejimo-kameros…"
click at [714, 208] on span "Save" at bounding box center [722, 212] width 16 height 8
type input "https://pigu.lt/lt/santechnika-remontas-sildymas/namu-apsauga/stebejimo-kameros…"
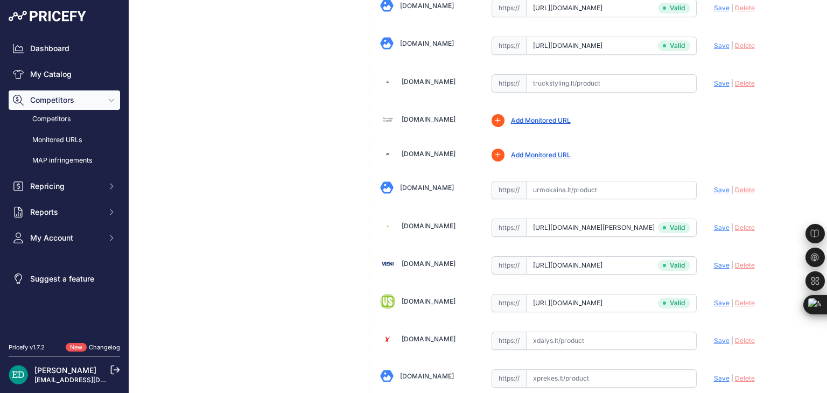
scroll to position [3709, 0]
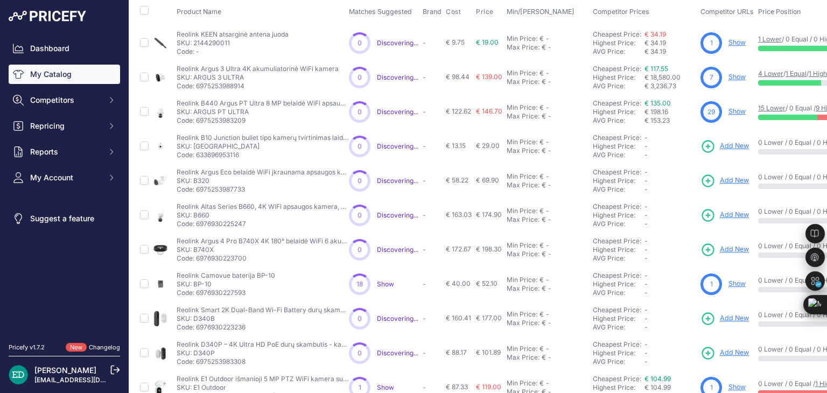
scroll to position [108, 0]
